Goal: Find specific page/section: Find specific page/section

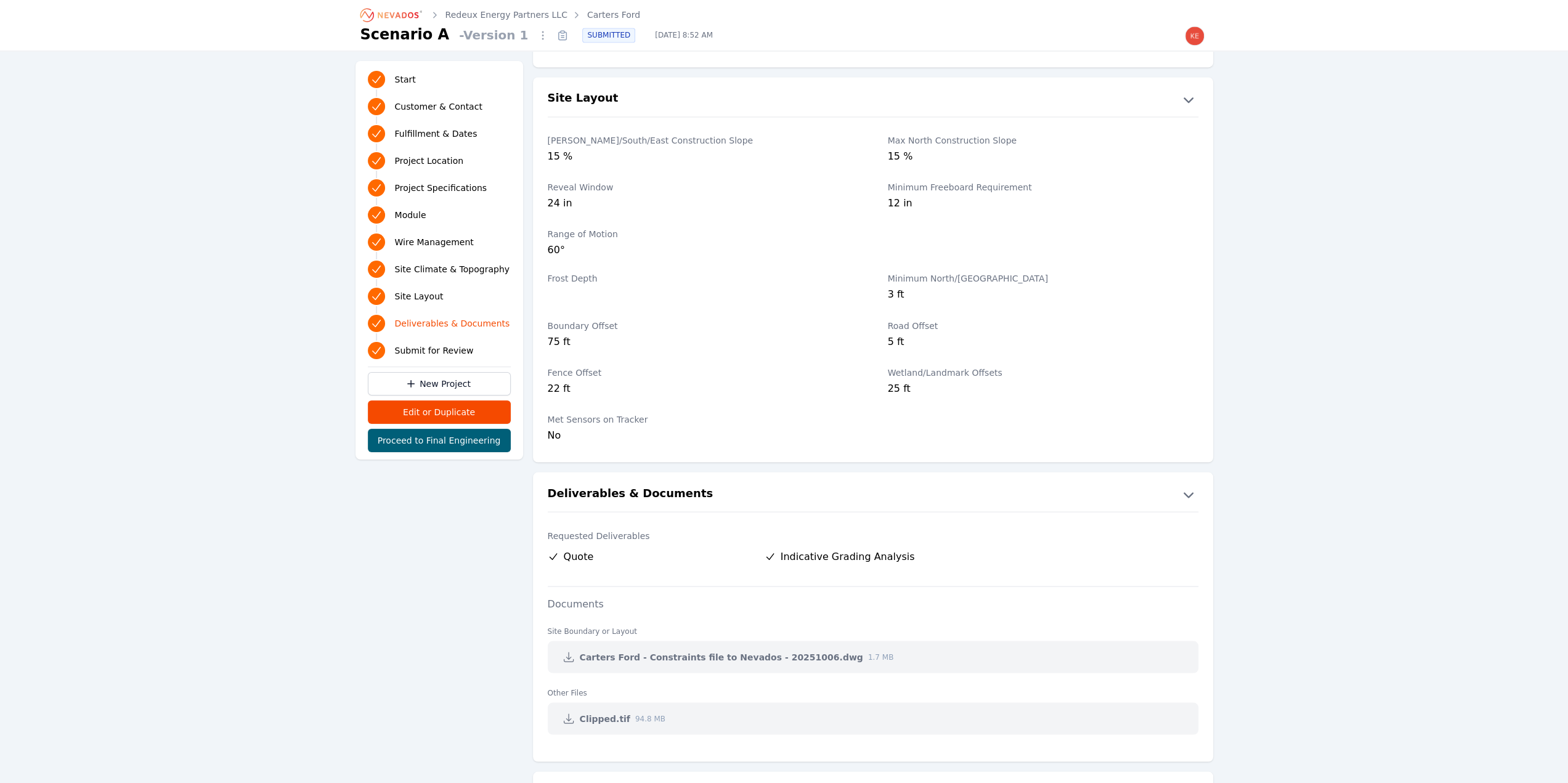
scroll to position [1889, 0]
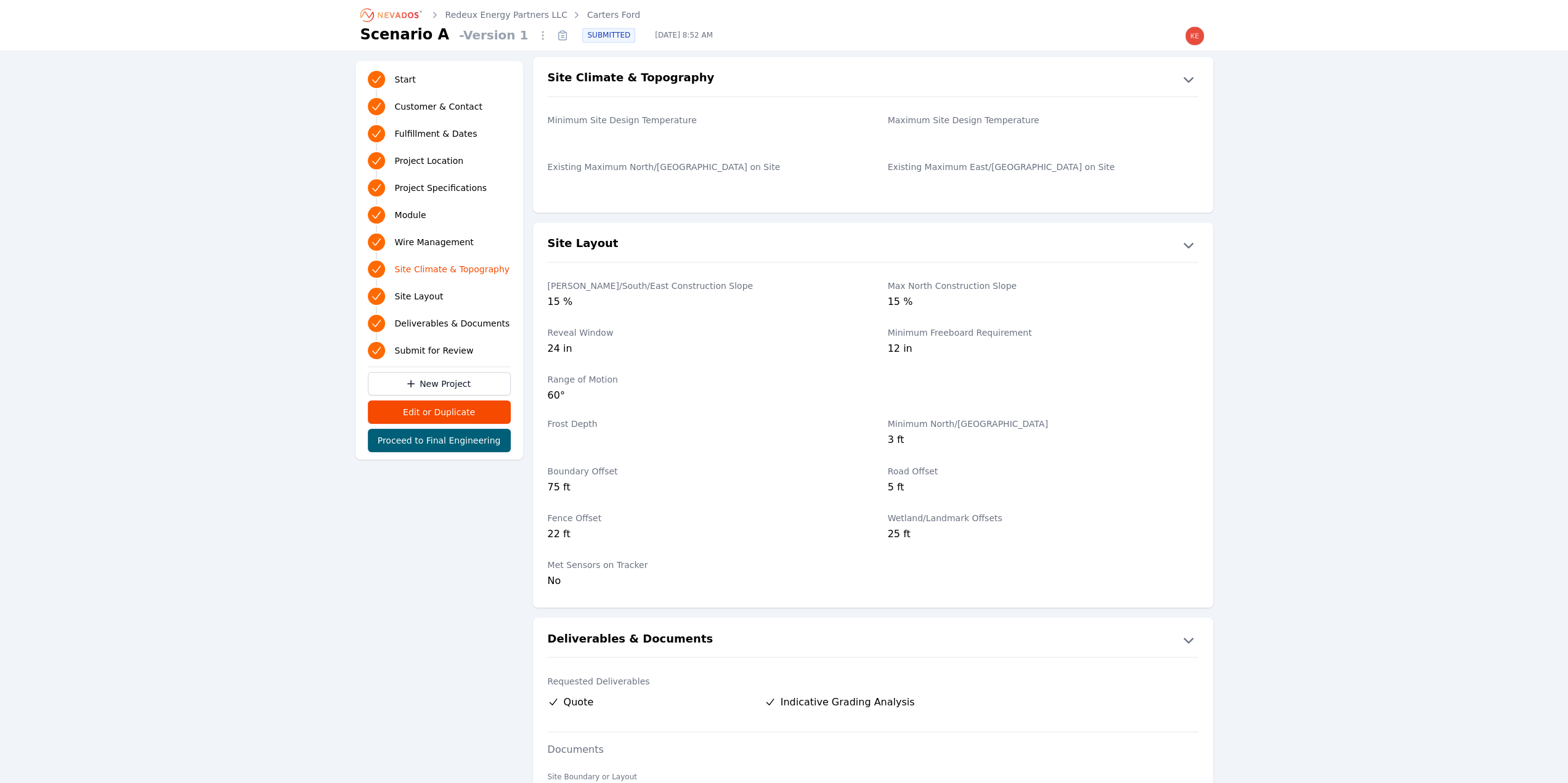
click at [520, 13] on link "Redeux Energy Partners LLC" at bounding box center [506, 14] width 122 height 12
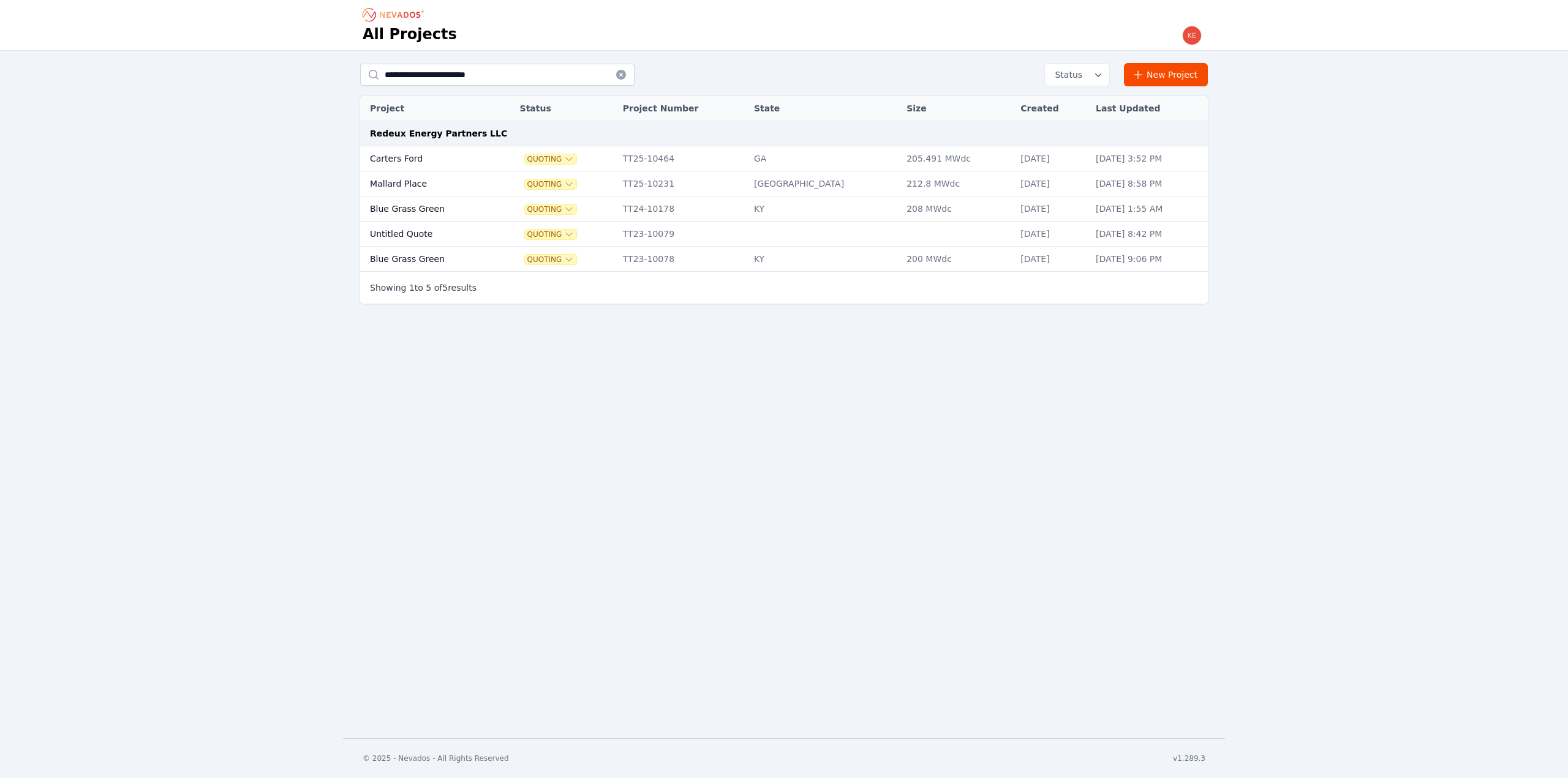
click at [471, 156] on td "Carters Ford" at bounding box center [427, 158] width 135 height 25
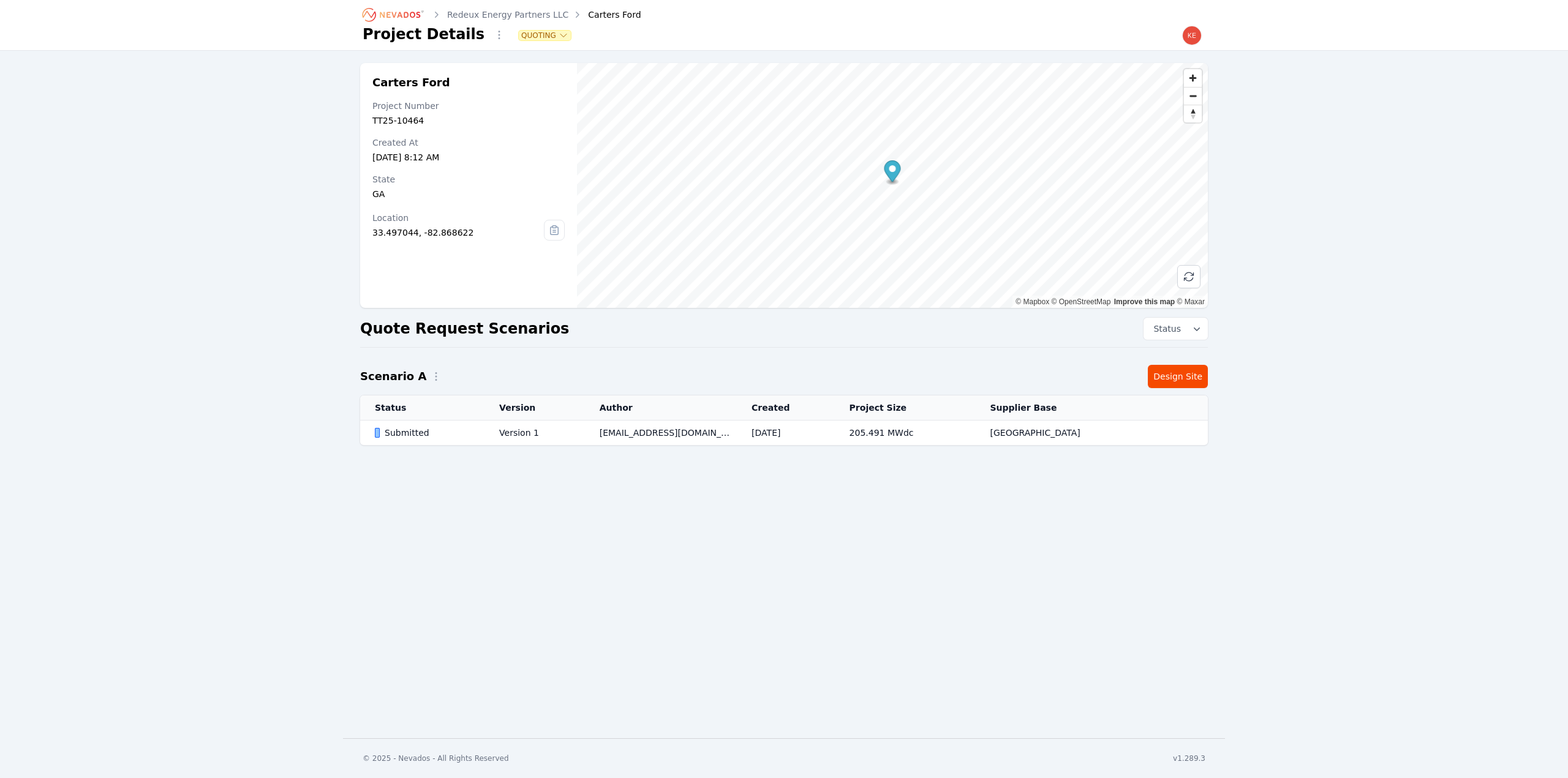
click at [548, 230] on icon at bounding box center [554, 230] width 19 height 19
click at [667, 637] on div "Redeux Energy Partners LLC Carters Ford Project Details Quoting Carters Ford Pr…" at bounding box center [784, 369] width 1568 height 739
click at [1195, 95] on span "Zoom out" at bounding box center [1192, 96] width 17 height 17
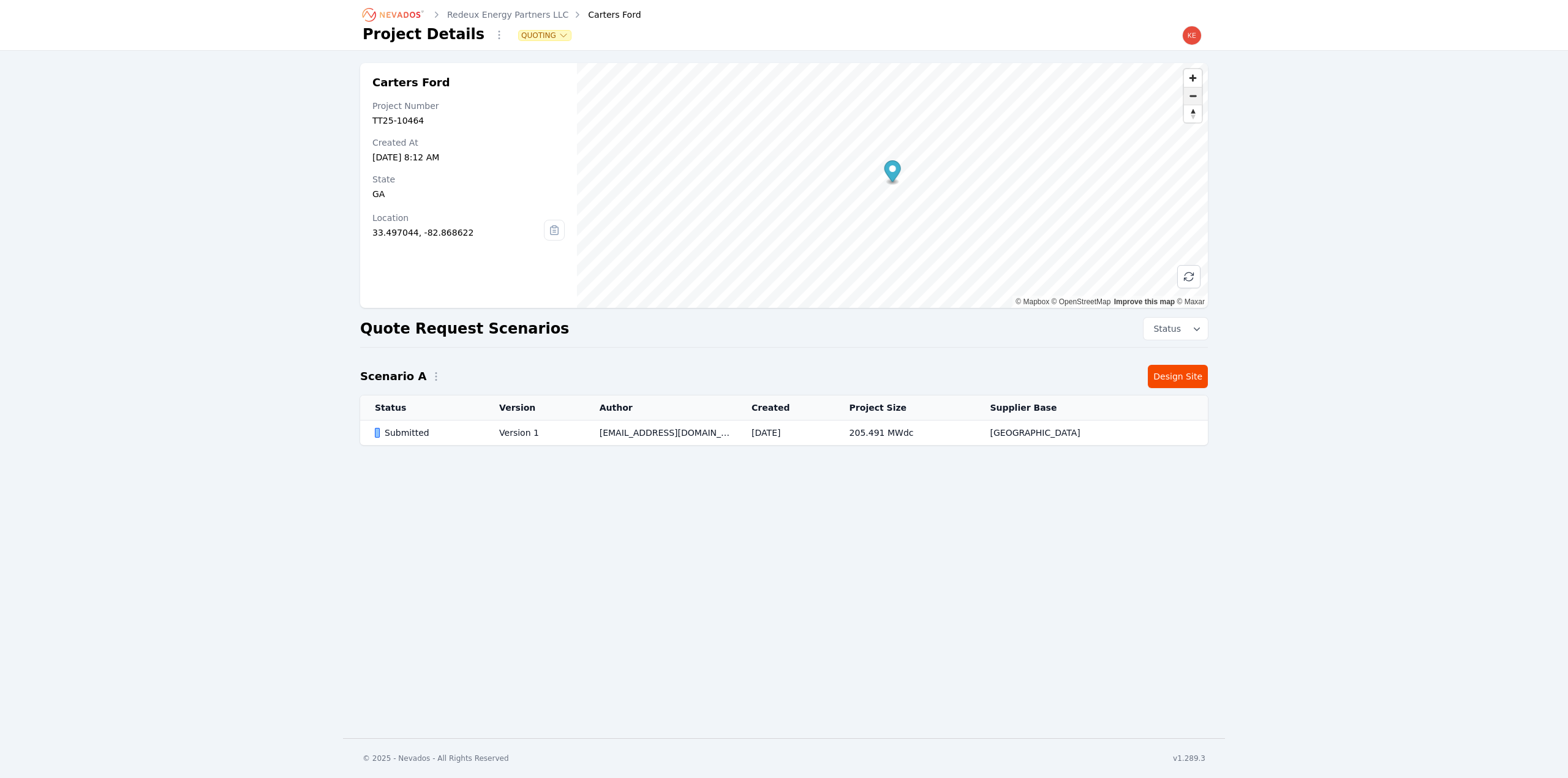
click at [1195, 95] on span "Zoom out" at bounding box center [1192, 96] width 17 height 17
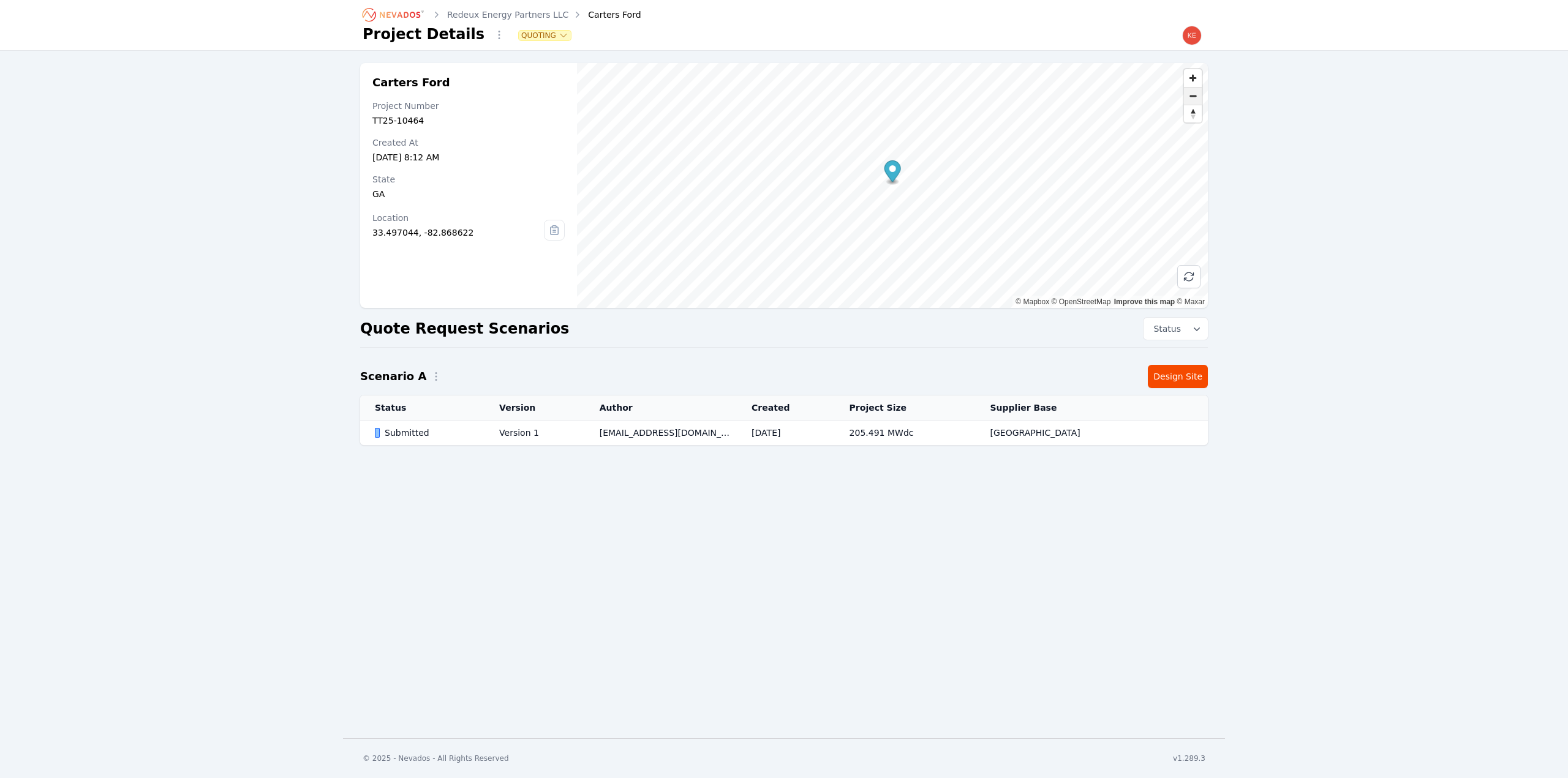
click at [1195, 95] on span "Zoom out" at bounding box center [1192, 96] width 17 height 17
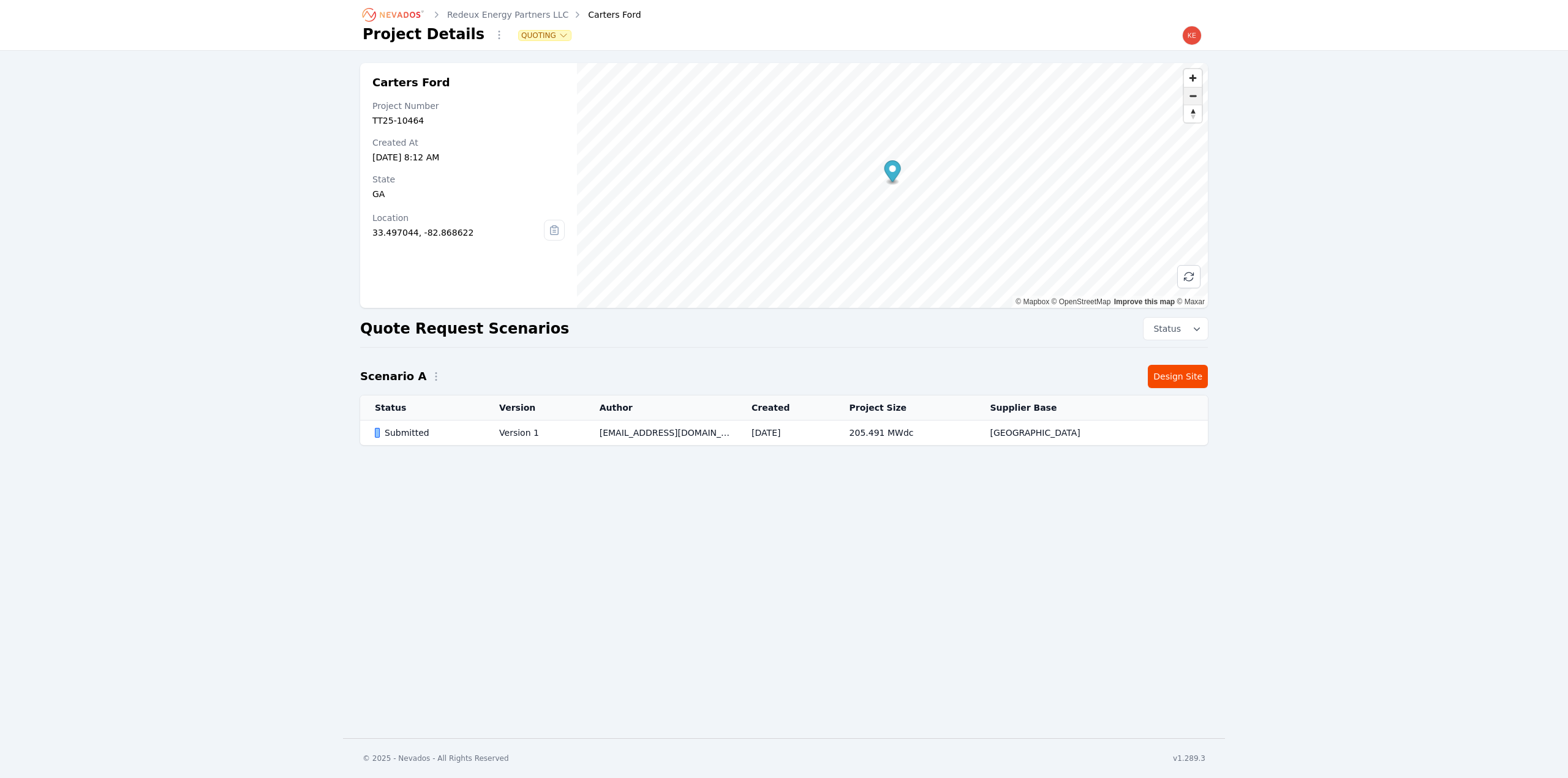
click at [1195, 95] on span "Zoom out" at bounding box center [1192, 96] width 17 height 17
